Goal: Task Accomplishment & Management: Manage account settings

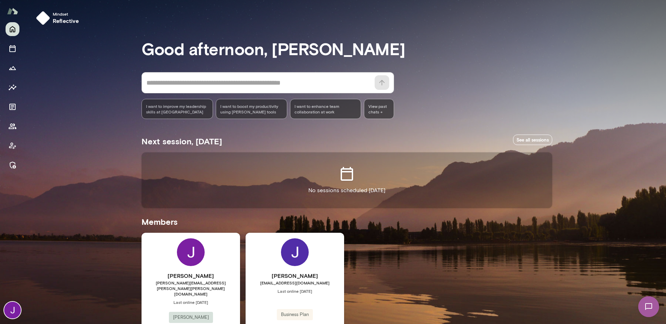
click at [314, 268] on div "Jackie G jlieppman@gmail.com Last online January 9 Business Plan View" at bounding box center [295, 300] width 98 height 135
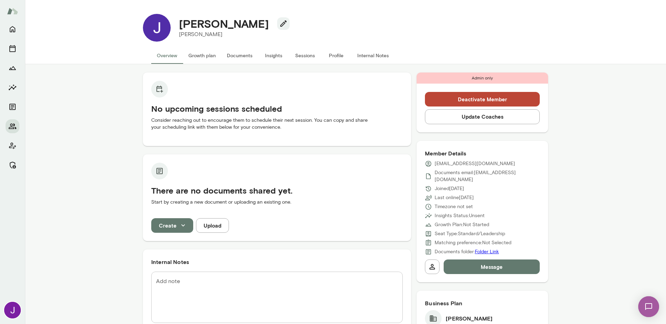
click at [300, 60] on button "Sessions" at bounding box center [304, 55] width 31 height 17
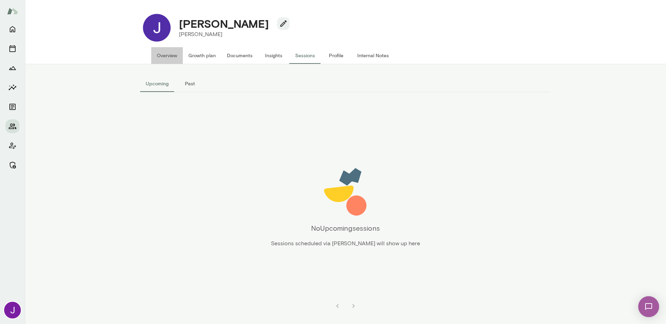
click at [171, 59] on button "Overview" at bounding box center [167, 55] width 32 height 17
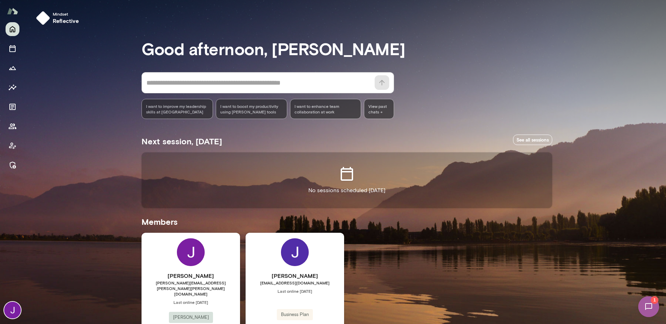
click at [225, 299] on span "Last online September 2" at bounding box center [190, 302] width 98 height 6
click at [310, 290] on span "Last online January 9" at bounding box center [295, 291] width 98 height 6
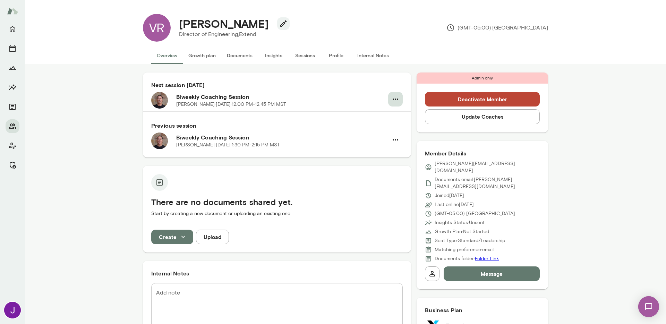
click at [393, 99] on icon "button" at bounding box center [396, 98] width 6 height 1
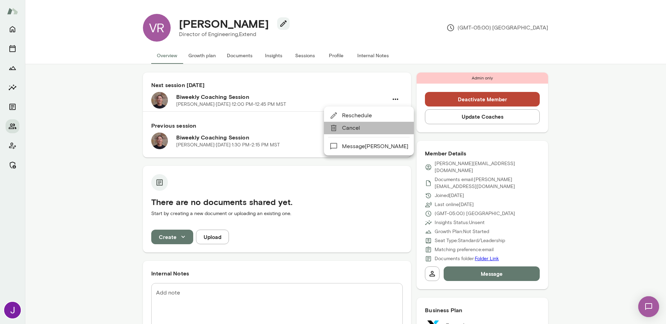
click at [373, 129] on span "Cancel" at bounding box center [375, 128] width 66 height 8
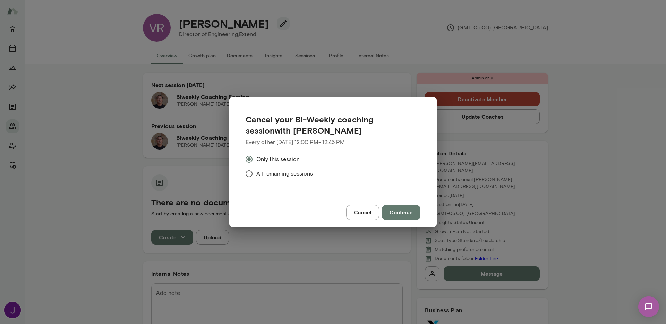
click at [281, 171] on span "All remaining sessions" at bounding box center [284, 174] width 57 height 8
click at [404, 214] on button "Continue" at bounding box center [401, 212] width 38 height 15
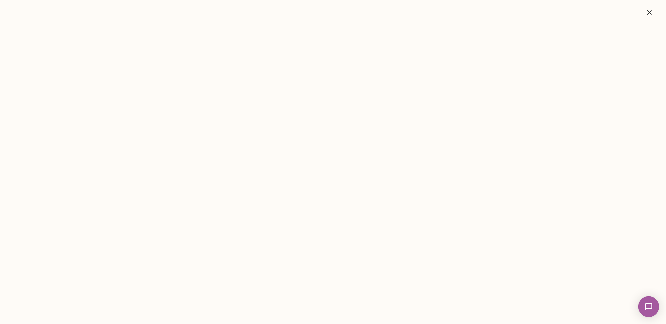
click at [652, 15] on icon "button" at bounding box center [649, 12] width 8 height 8
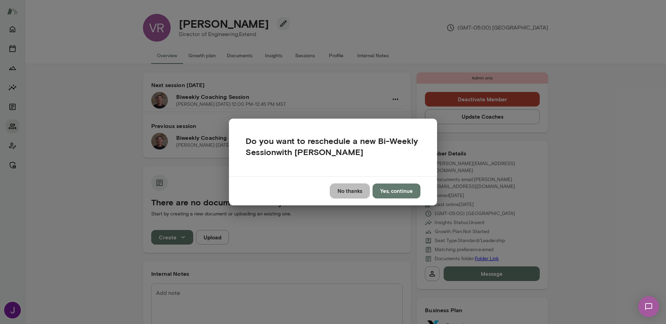
click at [341, 194] on button "No thanks" at bounding box center [350, 190] width 40 height 15
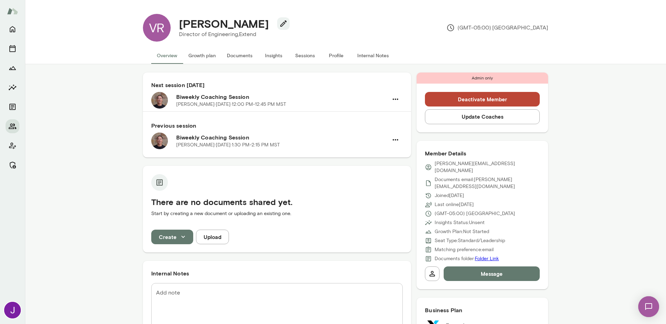
click at [456, 102] on button "Deactivate Member" at bounding box center [482, 99] width 115 height 15
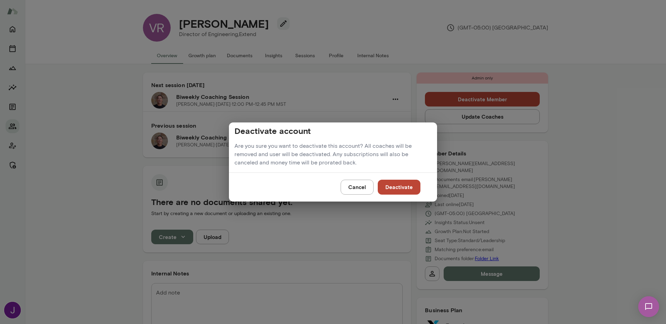
click at [403, 188] on button "Deactivate" at bounding box center [399, 187] width 43 height 15
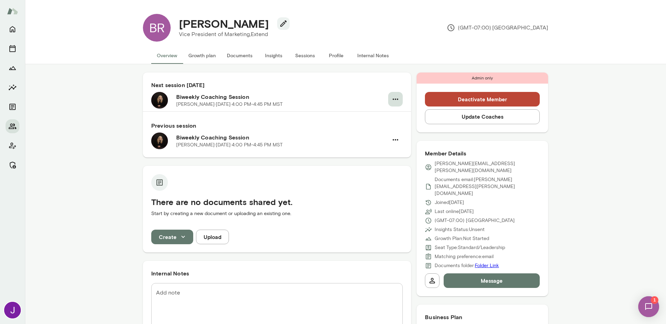
click at [397, 97] on button "button" at bounding box center [395, 99] width 15 height 15
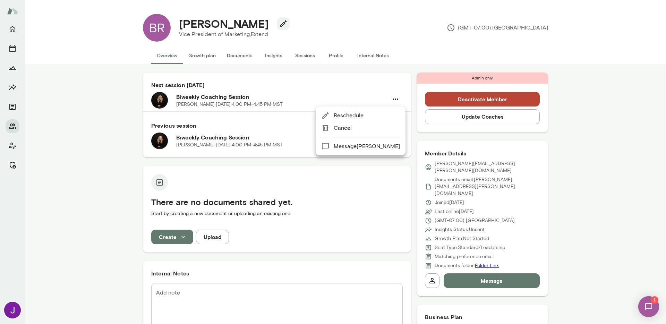
click at [362, 126] on span "Cancel" at bounding box center [367, 128] width 66 height 8
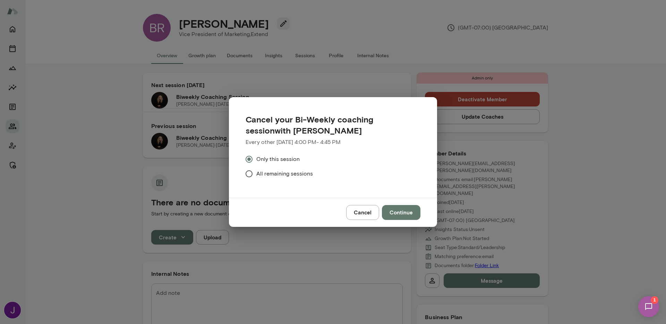
drag, startPoint x: 283, startPoint y: 171, endPoint x: 315, endPoint y: 193, distance: 39.1
click at [283, 171] on span "All remaining sessions" at bounding box center [284, 174] width 57 height 8
click at [400, 210] on button "Continue" at bounding box center [401, 212] width 38 height 15
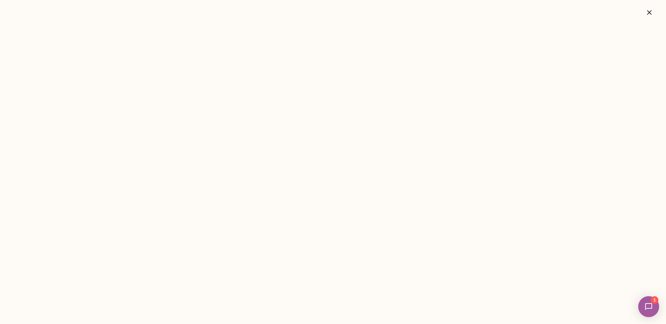
click at [642, 14] on button "button" at bounding box center [649, 13] width 22 height 14
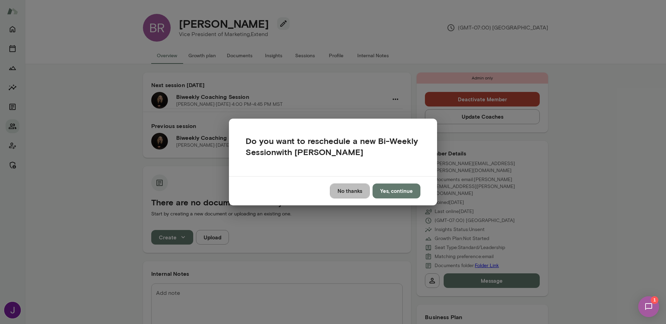
click at [347, 190] on button "No thanks" at bounding box center [350, 190] width 40 height 15
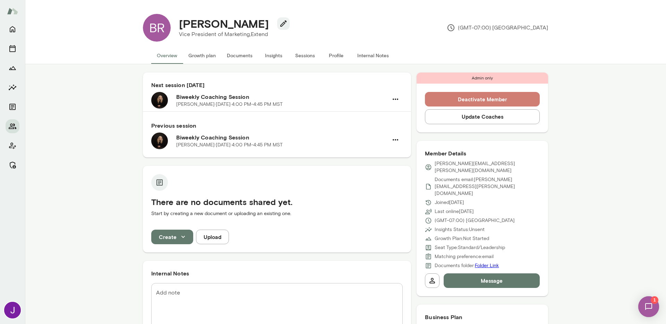
click at [495, 96] on button "Deactivate Member" at bounding box center [482, 99] width 115 height 15
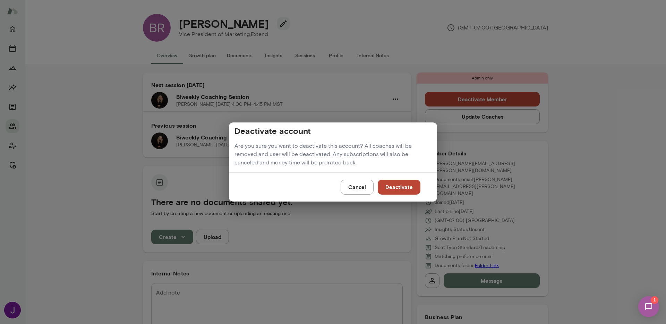
click at [387, 187] on button "Deactivate" at bounding box center [399, 187] width 43 height 15
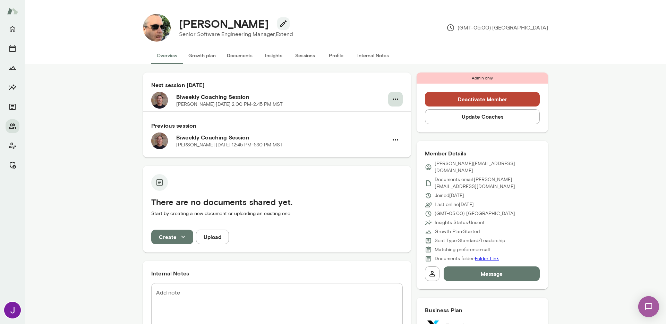
click at [393, 99] on icon "button" at bounding box center [395, 99] width 8 height 8
click at [341, 124] on div at bounding box center [335, 128] width 12 height 8
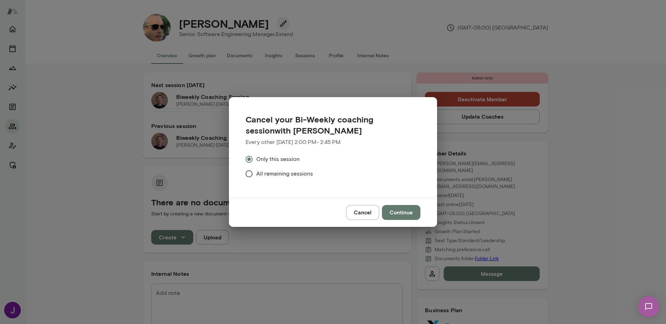
click at [269, 173] on span "All remaining sessions" at bounding box center [284, 174] width 57 height 8
click at [399, 210] on button "Continue" at bounding box center [401, 212] width 38 height 15
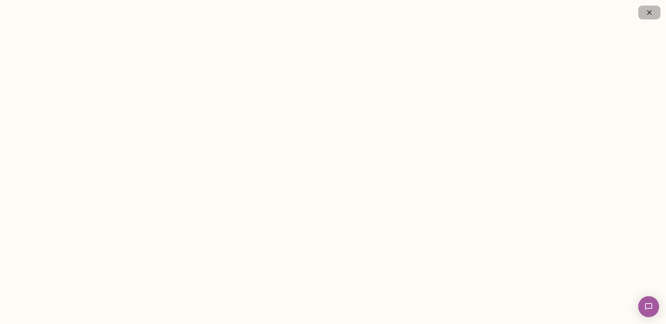
click at [651, 8] on icon "button" at bounding box center [649, 12] width 8 height 8
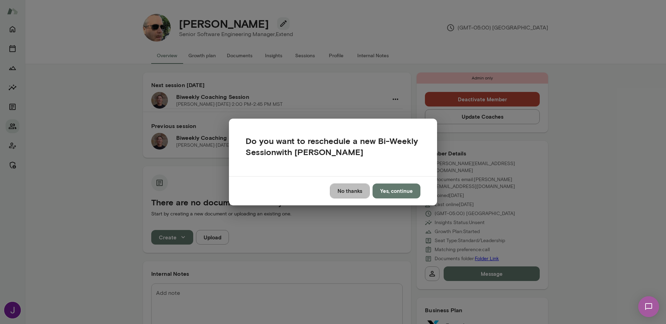
click at [351, 194] on button "No thanks" at bounding box center [350, 190] width 40 height 15
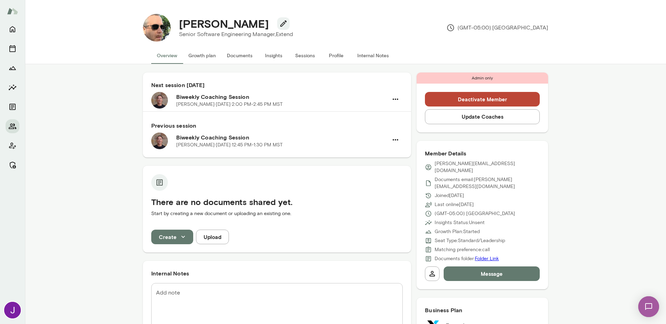
click at [476, 100] on button "Deactivate Member" at bounding box center [482, 99] width 115 height 15
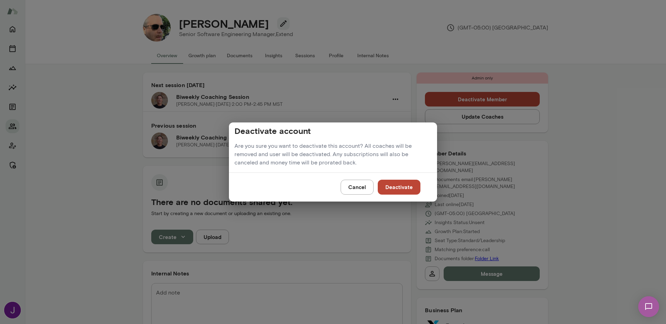
click at [409, 188] on button "Deactivate" at bounding box center [399, 187] width 43 height 15
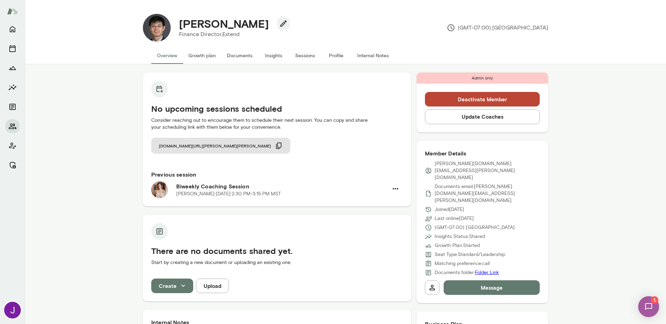
click at [526, 105] on button "Deactivate Member" at bounding box center [482, 99] width 115 height 15
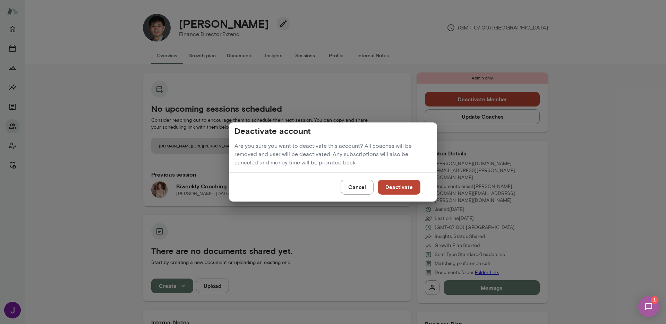
click at [394, 187] on button "Deactivate" at bounding box center [399, 187] width 43 height 15
